Goal: Check status: Check status

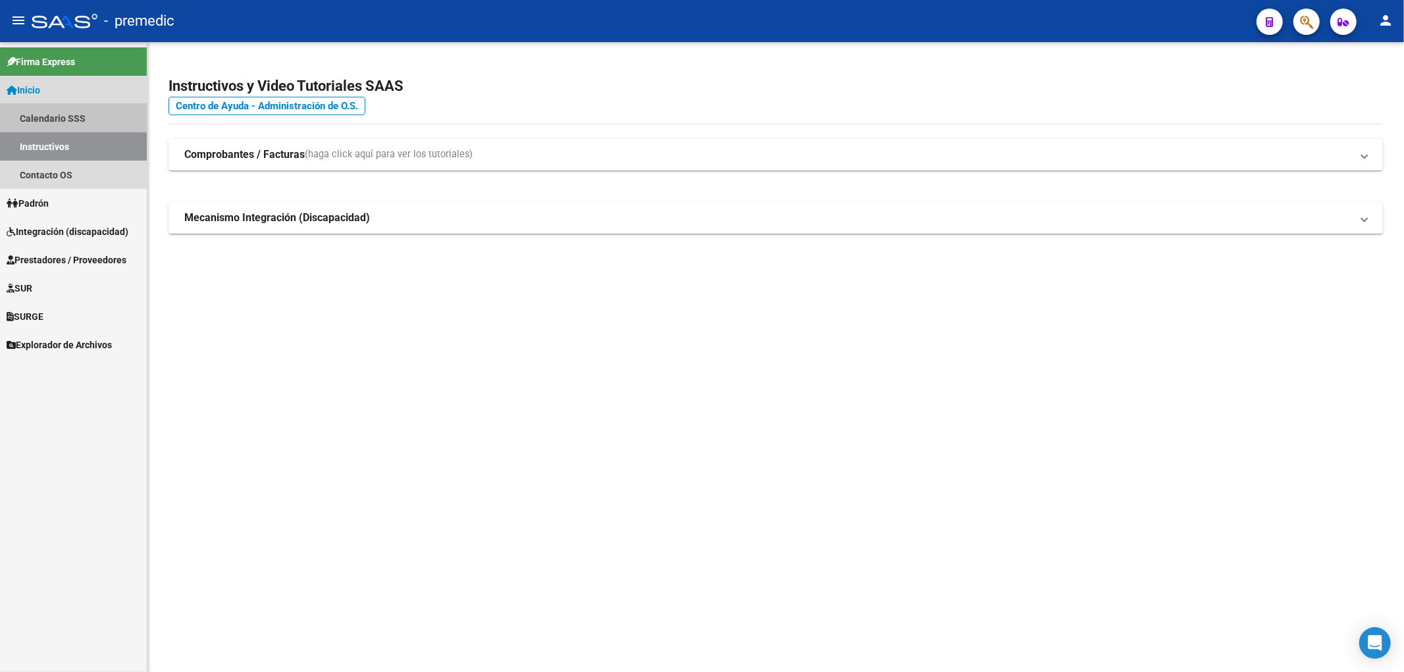
click at [47, 115] on link "Calendario SSS" at bounding box center [73, 118] width 147 height 28
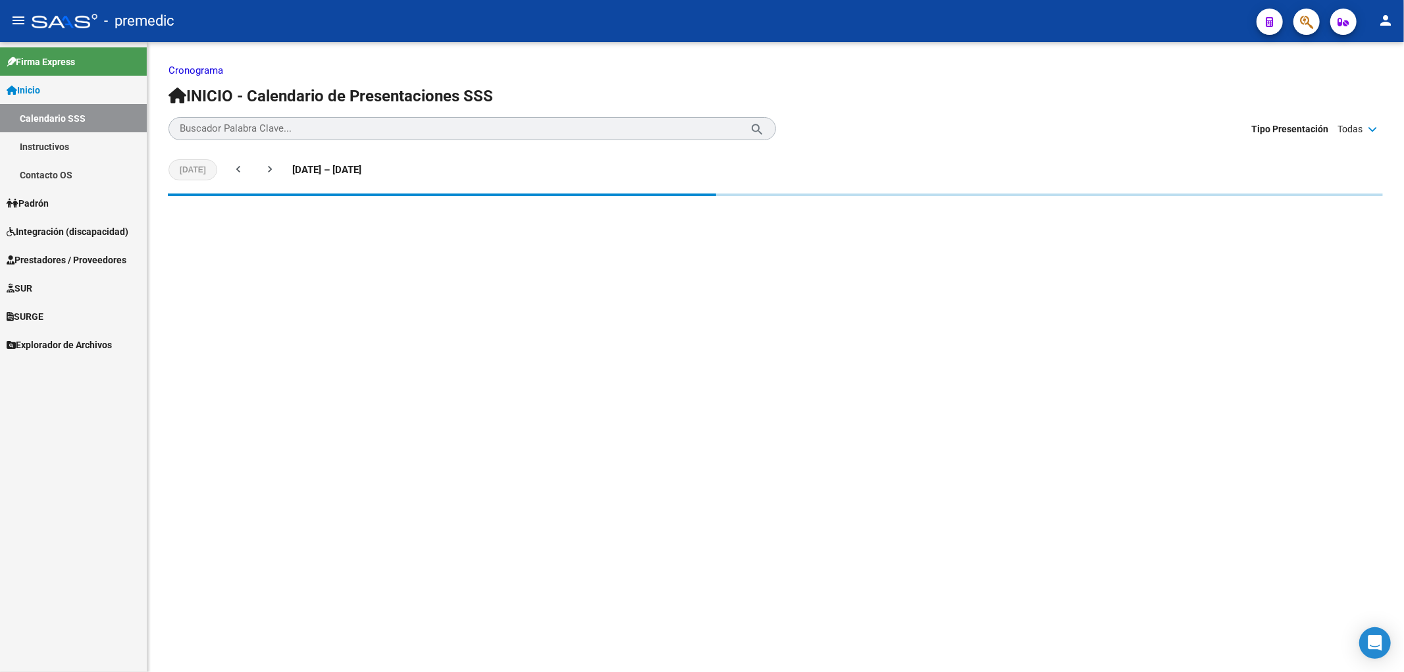
click at [40, 203] on span "Padrón" at bounding box center [28, 203] width 42 height 14
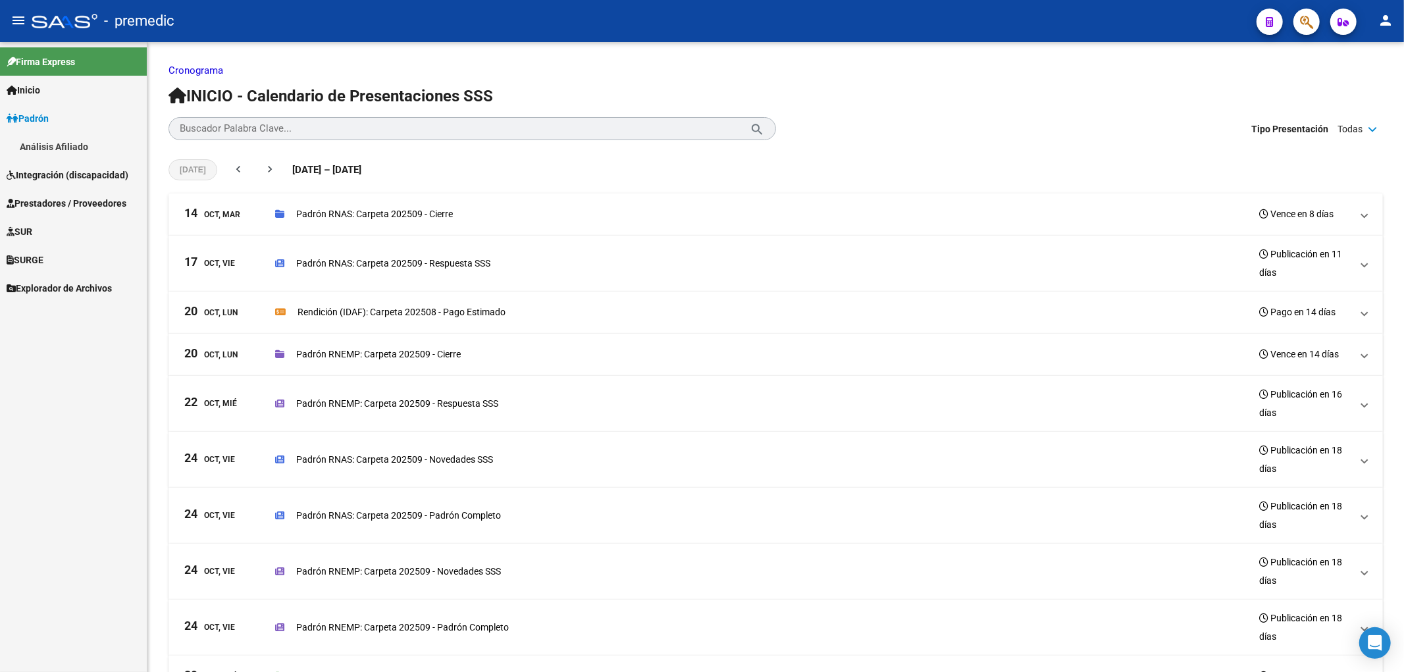
click at [60, 142] on link "Análisis Afiliado" at bounding box center [73, 146] width 147 height 28
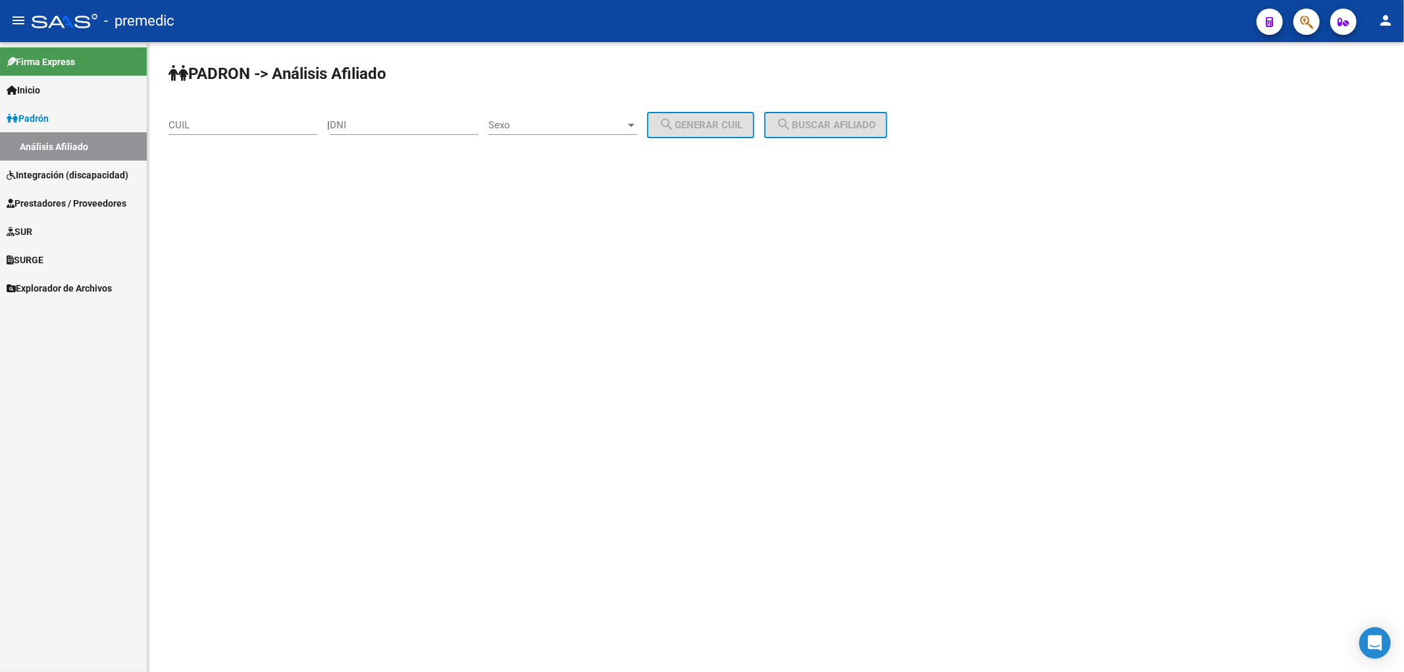
click at [57, 117] on link "Padrón" at bounding box center [73, 118] width 147 height 28
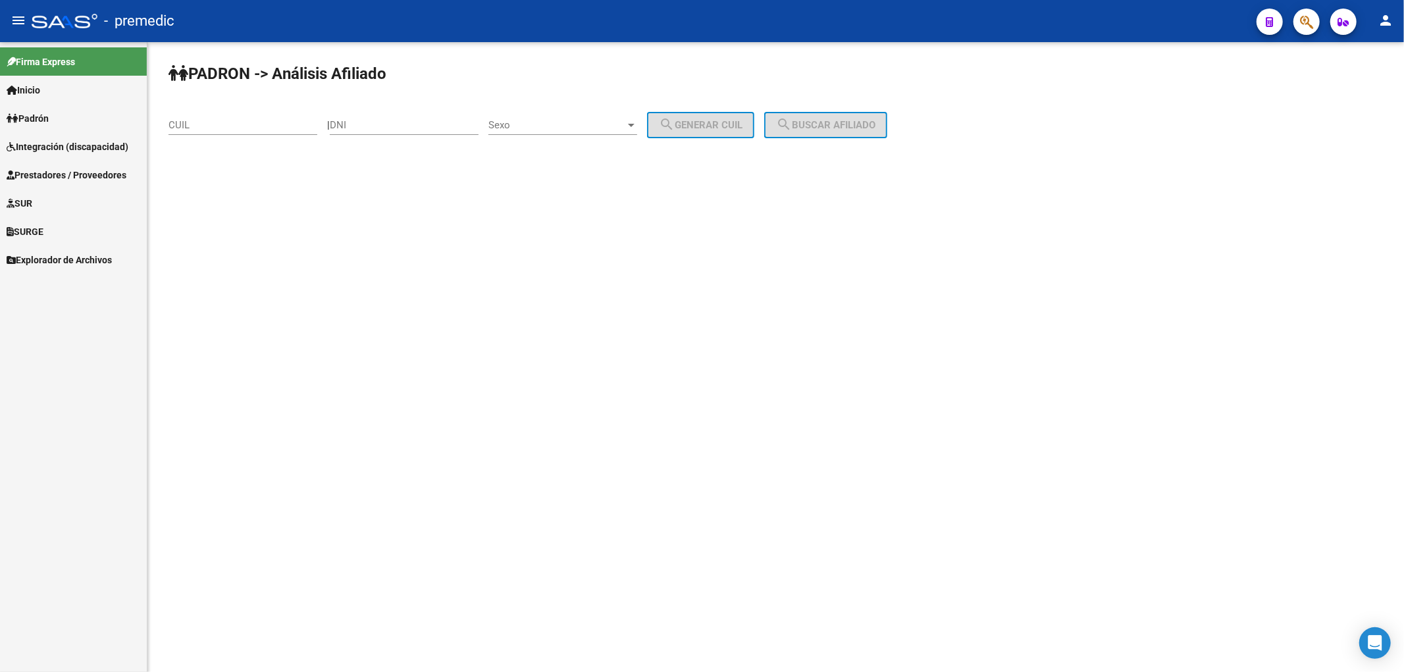
click at [56, 169] on span "Prestadores / Proveedores" at bounding box center [67, 175] width 120 height 14
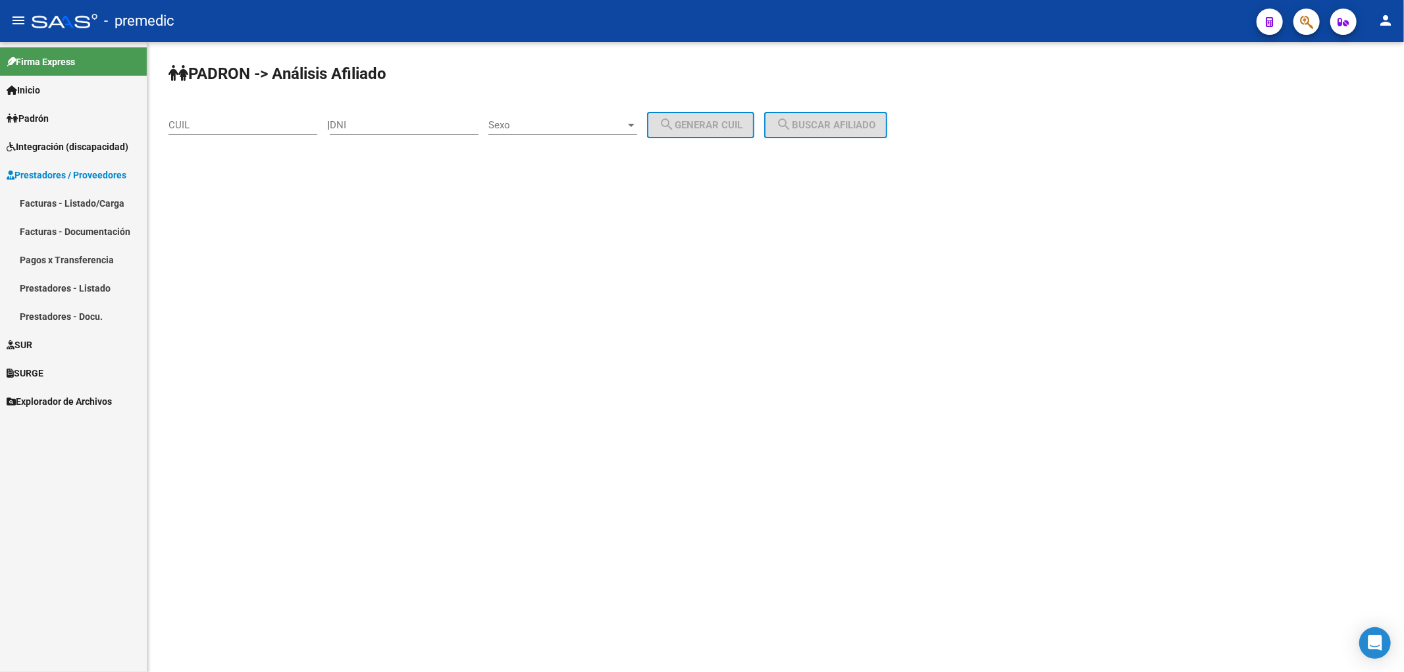
click at [50, 201] on link "Facturas - Listado/Carga" at bounding box center [73, 203] width 147 height 28
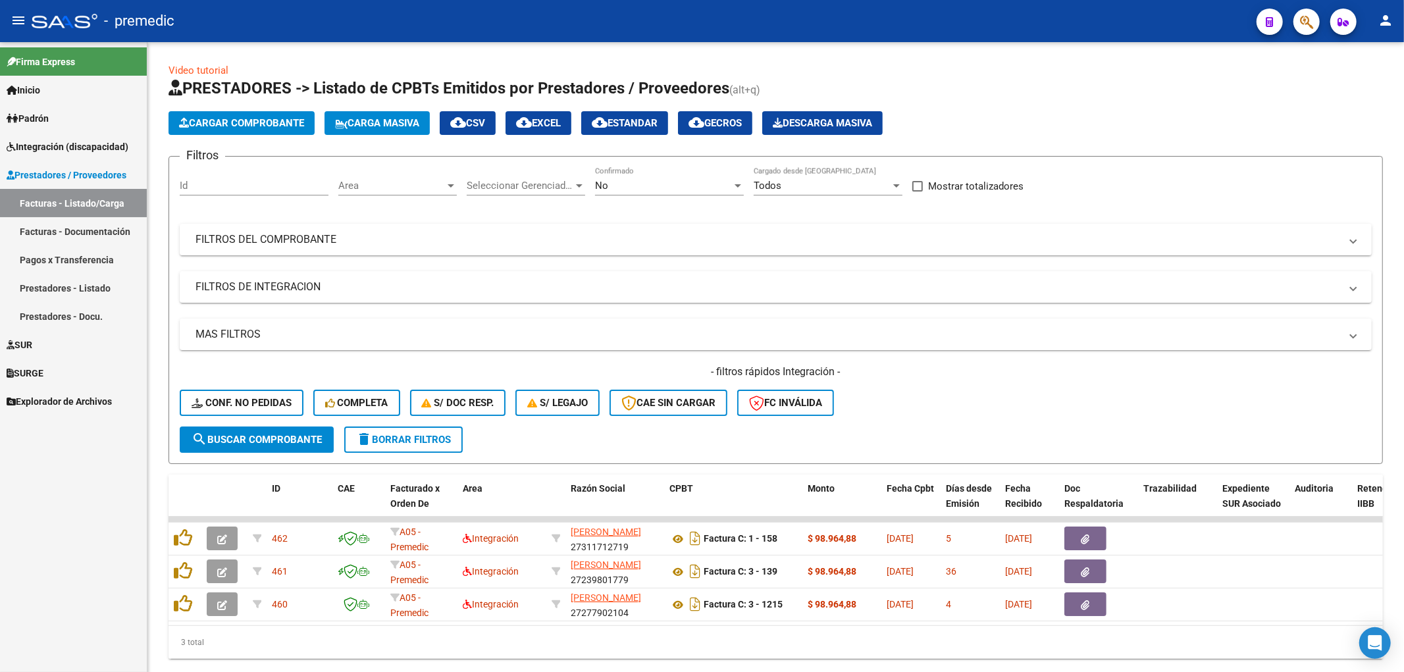
click at [59, 143] on span "Integración (discapacidad)" at bounding box center [68, 147] width 122 height 14
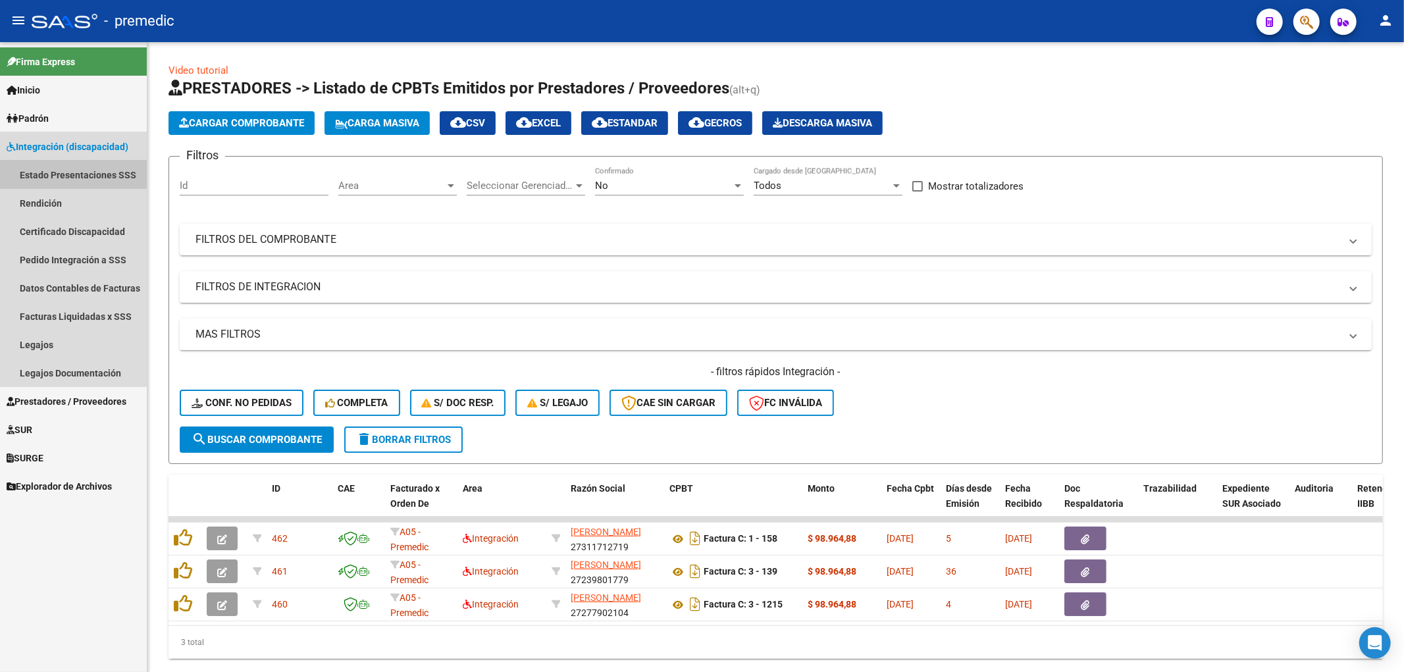
click at [62, 172] on link "Estado Presentaciones SSS" at bounding box center [73, 175] width 147 height 28
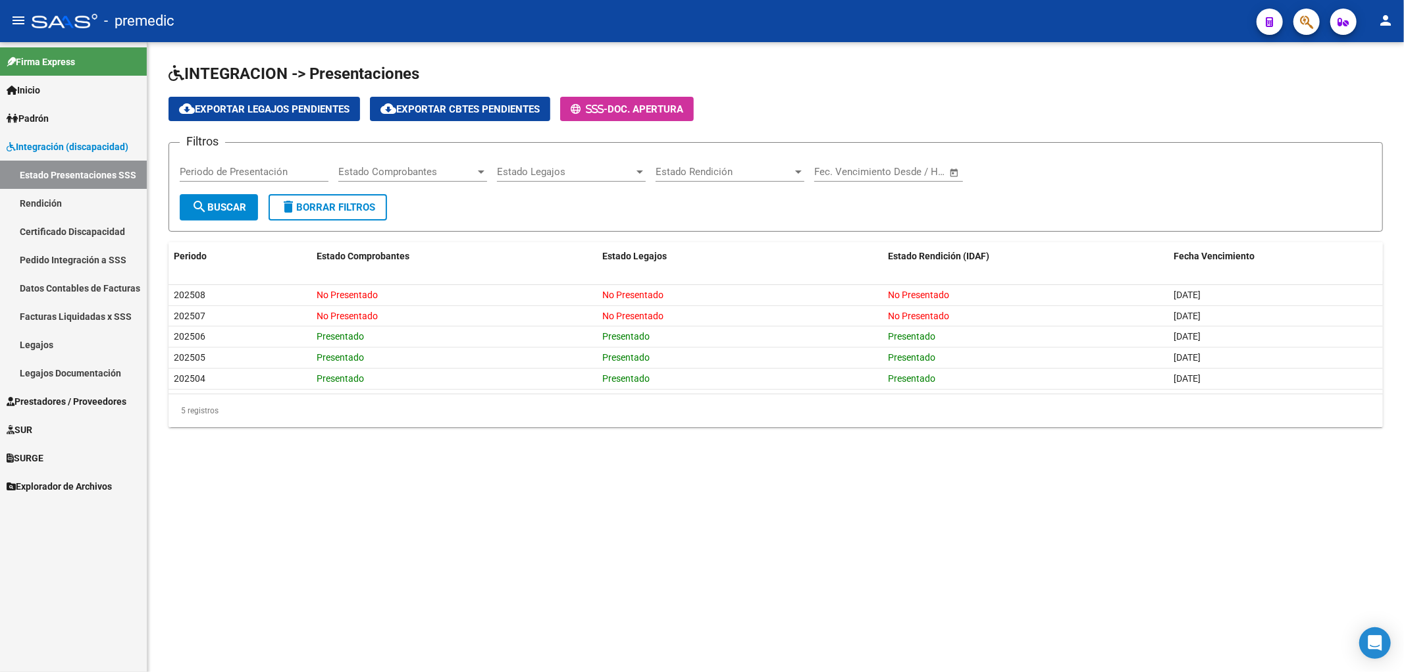
click at [46, 170] on link "Estado Presentaciones SSS" at bounding box center [73, 175] width 147 height 28
click at [49, 153] on span "Integración (discapacidad)" at bounding box center [68, 147] width 122 height 14
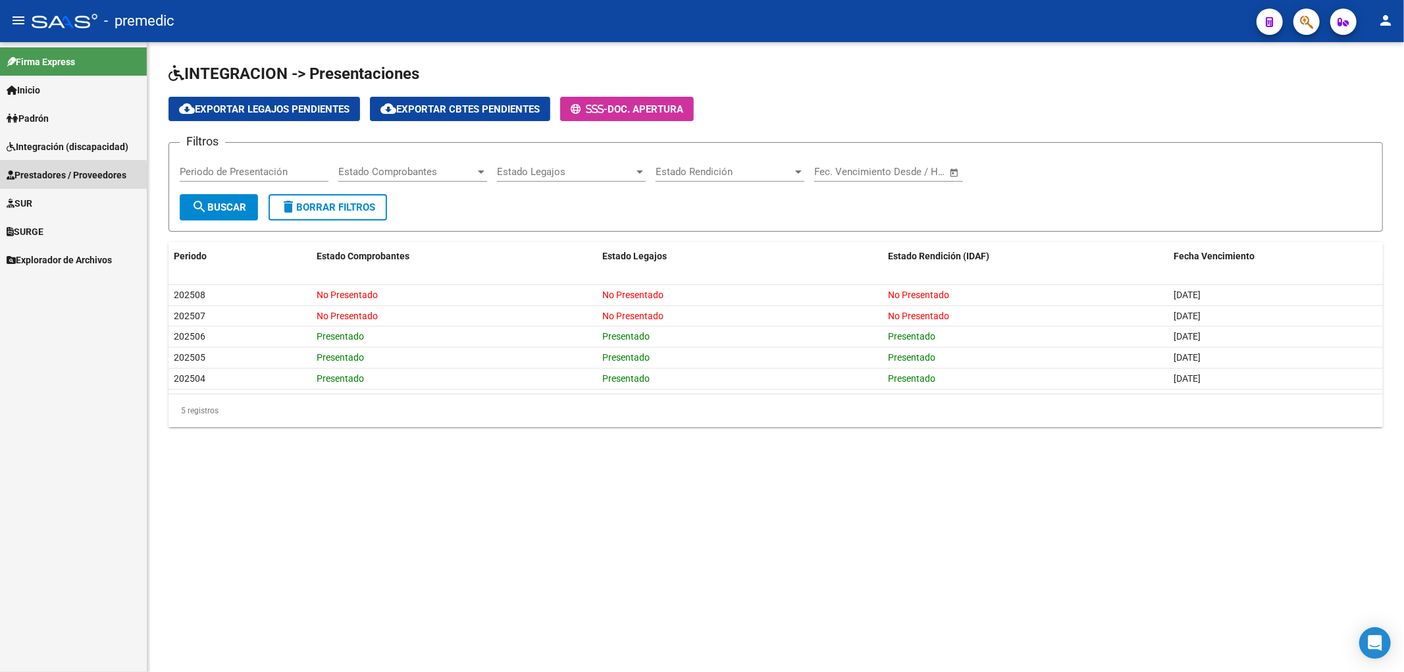
click at [46, 175] on span "Prestadores / Proveedores" at bounding box center [67, 175] width 120 height 14
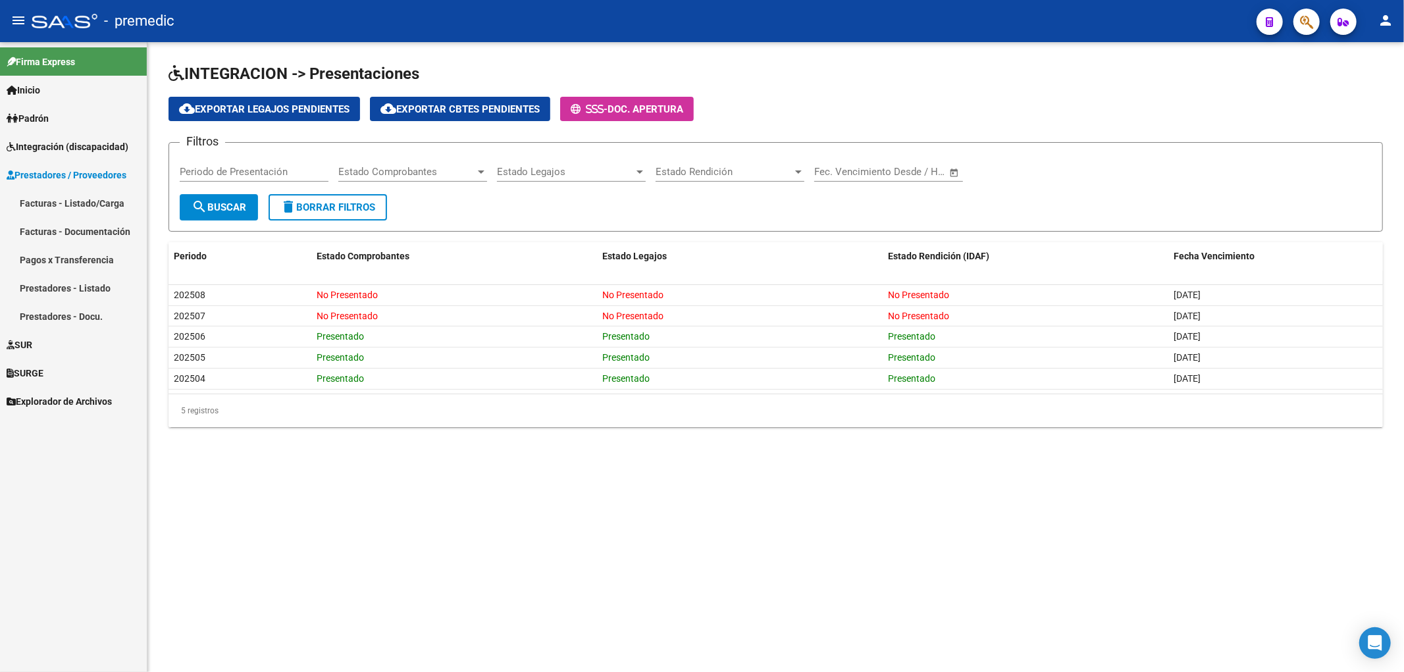
click at [53, 199] on link "Facturas - Listado/Carga" at bounding box center [73, 203] width 147 height 28
